Goal: Task Accomplishment & Management: Complete application form

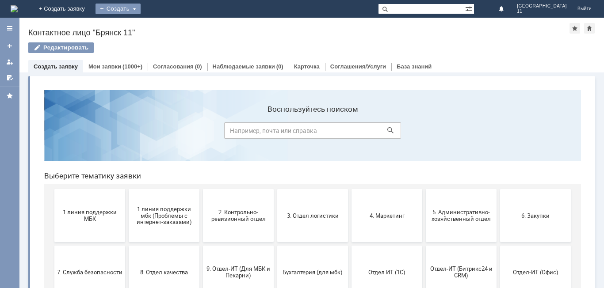
click at [141, 8] on div "Создать" at bounding box center [117, 9] width 45 height 11
click at [164, 26] on link "Заявка" at bounding box center [130, 26] width 67 height 11
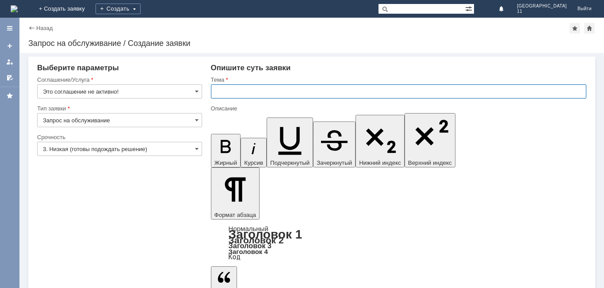
click at [214, 95] on input "text" at bounding box center [398, 91] width 375 height 14
drag, startPoint x: 217, startPoint y: 91, endPoint x: 320, endPoint y: 91, distance: 103.0
click at [320, 91] on input "мбк 11 Брянск. Отложенные чеки" at bounding box center [398, 91] width 375 height 14
type input "мбк 11 Брянск. Отложенные чеки"
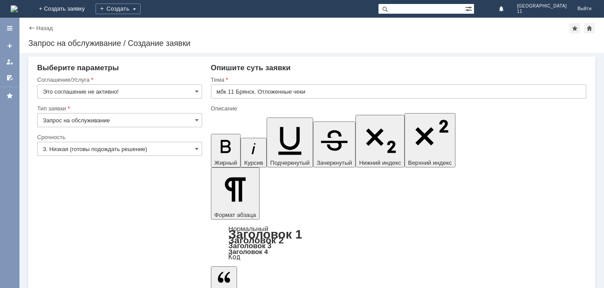
scroll to position [192, 3]
click at [194, 91] on input "Это соглашение не активно!" at bounding box center [119, 91] width 165 height 14
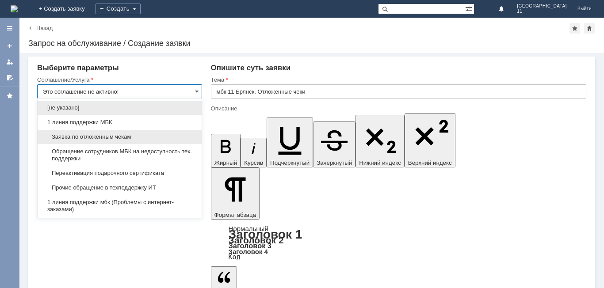
click at [152, 137] on span "Заявка по отложенным чекам" at bounding box center [119, 136] width 153 height 7
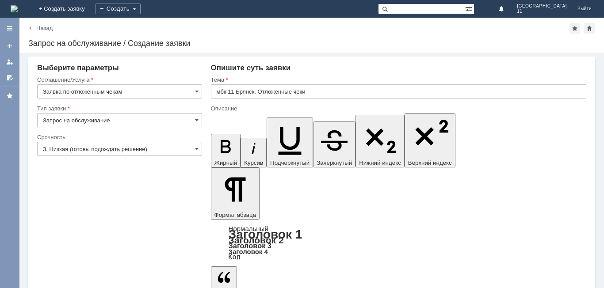
type input "Заявка по отложенным чекам"
click at [194, 151] on input "3. Низкая (готовы подождать решение)" at bounding box center [119, 149] width 165 height 14
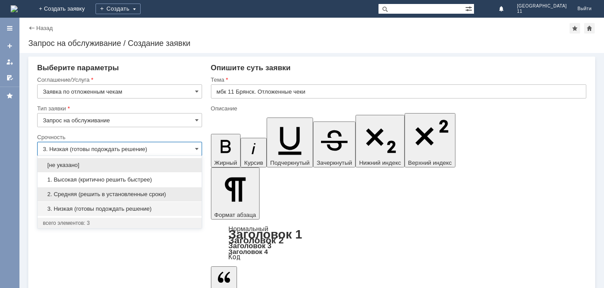
click at [137, 193] on span "2. Средняя (решить в установленные сроки)" at bounding box center [119, 194] width 153 height 7
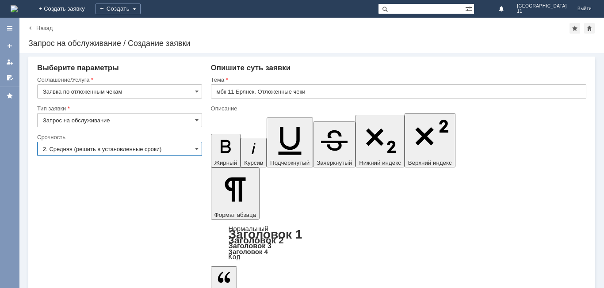
type input "2. Средняя (решить в установленные сроки)"
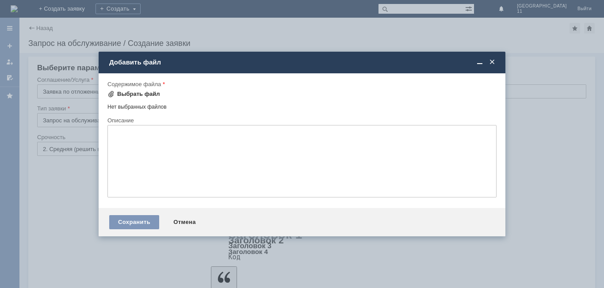
click at [155, 93] on div "Выбрать файл" at bounding box center [138, 94] width 43 height 7
click at [131, 92] on div "Выбрать файл" at bounding box center [138, 94] width 43 height 7
click at [143, 95] on div "Выбрать файл" at bounding box center [138, 94] width 43 height 7
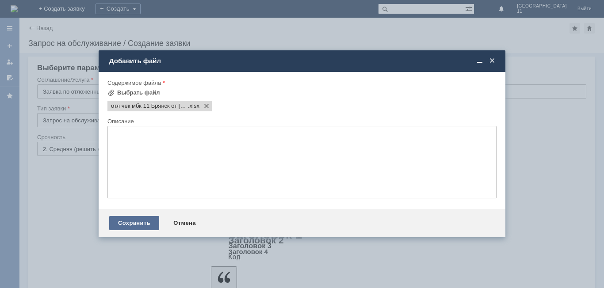
click at [135, 219] on div "Сохранить" at bounding box center [134, 223] width 50 height 14
